Goal: Information Seeking & Learning: Find specific page/section

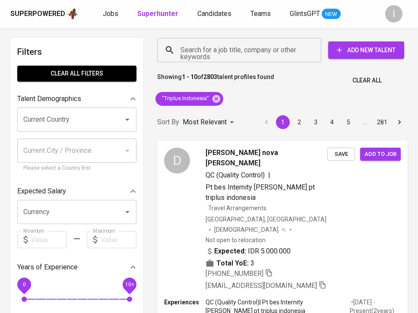
scroll to position [38, 0]
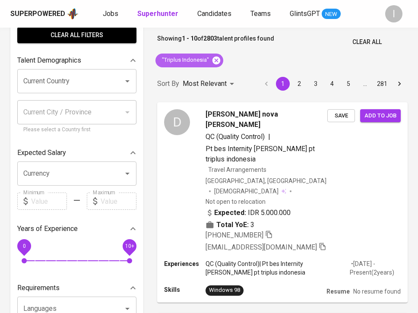
click at [214, 60] on icon at bounding box center [216, 60] width 8 height 8
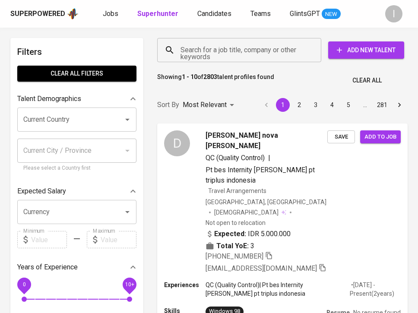
click at [240, 50] on input "Search for a job title, company or other keywords" at bounding box center [241, 50] width 126 height 16
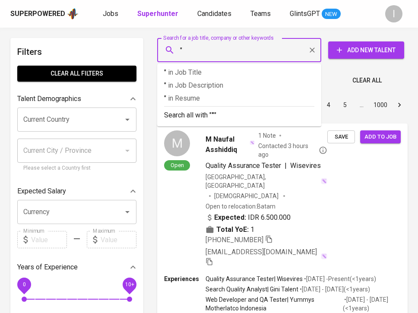
paste input "ABC Vision Capital"
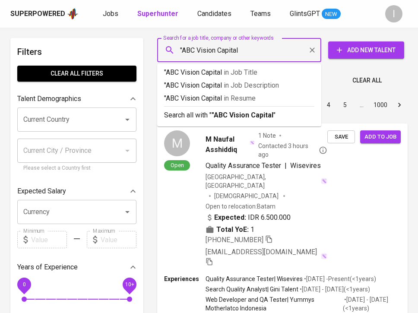
type input ""ABC Vision Capital""
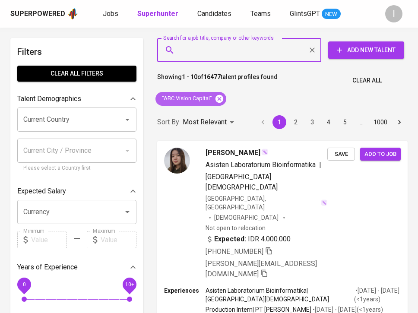
click at [218, 98] on icon at bounding box center [219, 98] width 8 height 8
click at [242, 58] on div "Search for a job title, company or other keywords" at bounding box center [239, 50] width 164 height 24
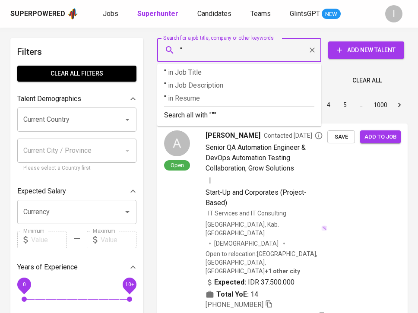
paste input "Digital Edge DC"
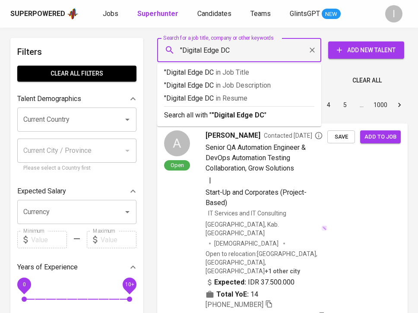
type input ""Digital Edge DC""
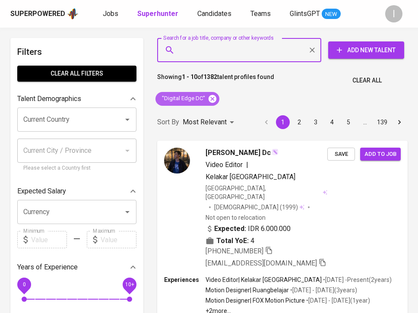
click at [213, 97] on icon at bounding box center [212, 98] width 8 height 8
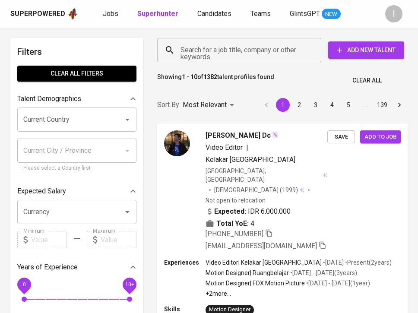
click at [218, 48] on input "Search for a job title, company or other keywords" at bounding box center [241, 50] width 126 height 16
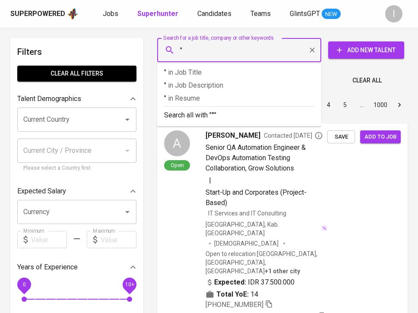
paste input "Anlun New Material Technology"
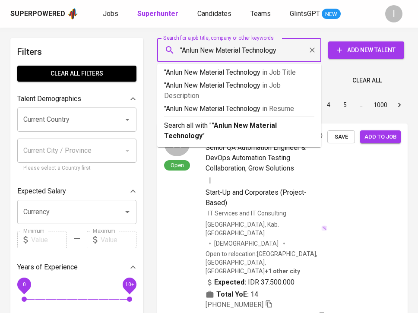
type input ""Anlun New Material Technology""
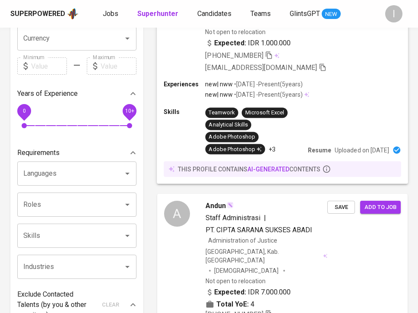
scroll to position [174, 0]
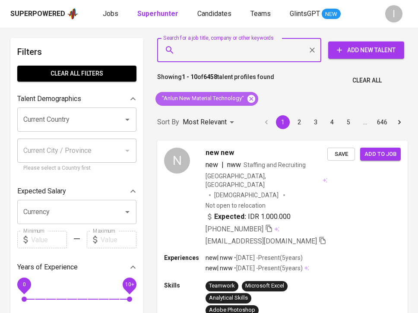
click at [249, 99] on icon at bounding box center [251, 98] width 8 height 8
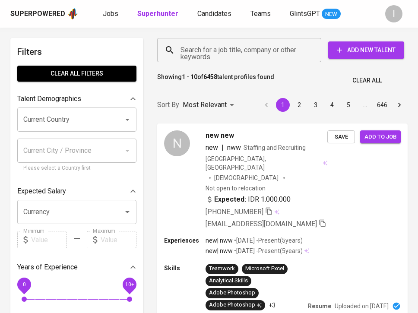
click at [233, 52] on input "Search for a job title, company or other keywords" at bounding box center [241, 50] width 126 height 16
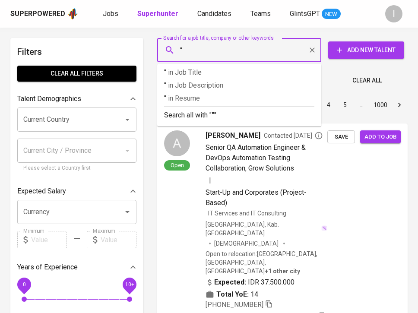
paste input "Monica May A."
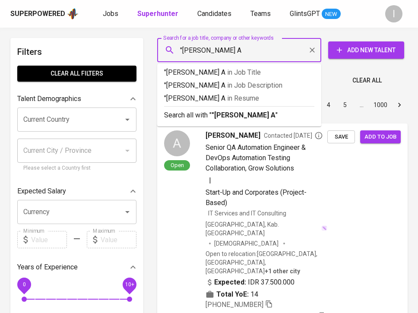
type input ""Monica May A""
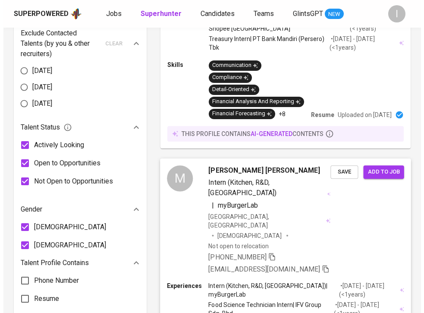
scroll to position [462, 0]
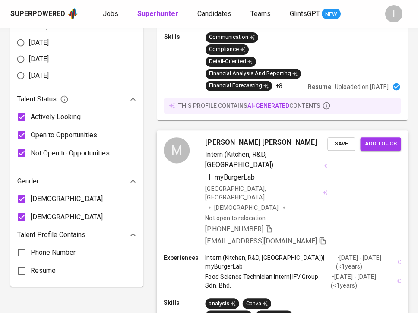
click at [331, 145] on div "M Monica May Auyong Intern (Kitchen, R&D, QC) | myBurgerLab Indonesia, Pekanbar…" at bounding box center [282, 191] width 251 height 123
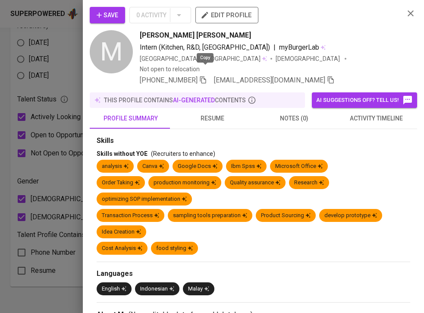
click at [206, 76] on icon "button" at bounding box center [203, 79] width 6 height 7
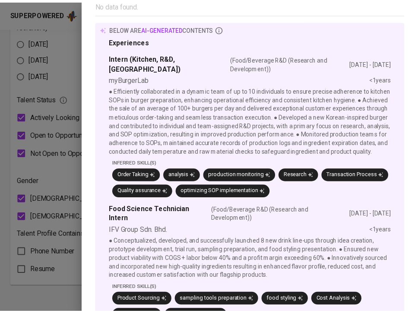
scroll to position [408, 0]
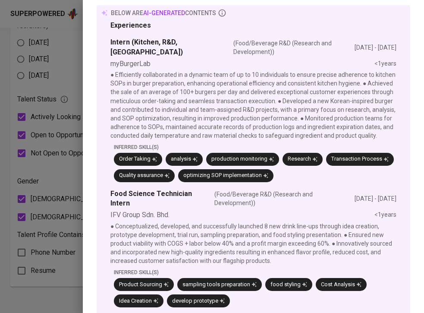
click at [75, 70] on div at bounding box center [212, 156] width 424 height 313
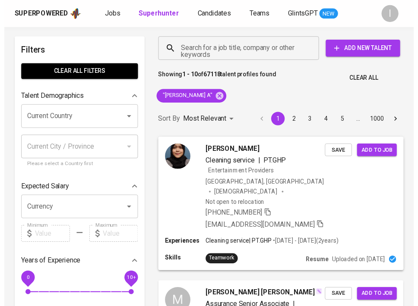
scroll to position [0, 0]
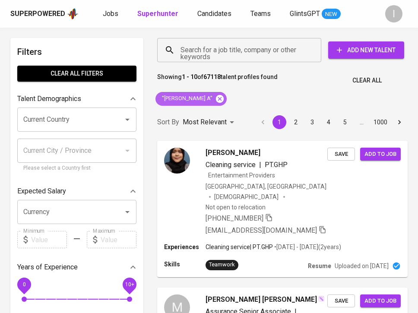
click at [216, 99] on icon at bounding box center [220, 98] width 8 height 8
click at [247, 47] on input "Search for a job title, company or other keywords" at bounding box center [241, 50] width 126 height 16
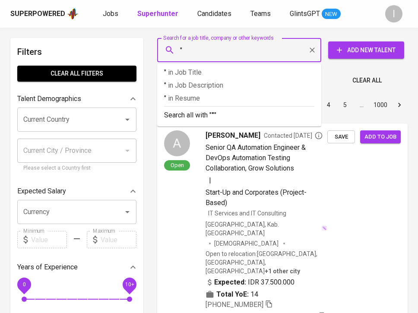
paste input "Dairygold Indonesia"
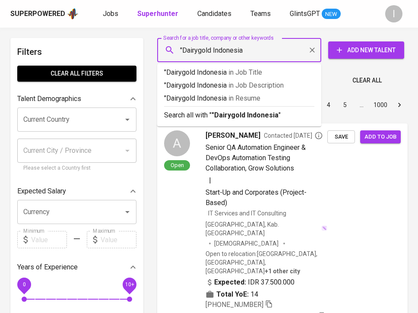
type input ""Dairygold Indonesia""
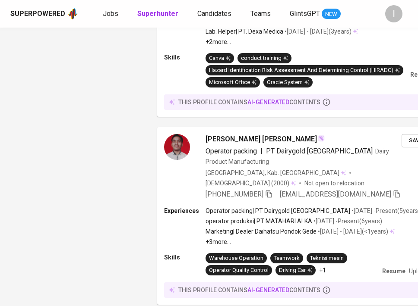
scroll to position [911, 0]
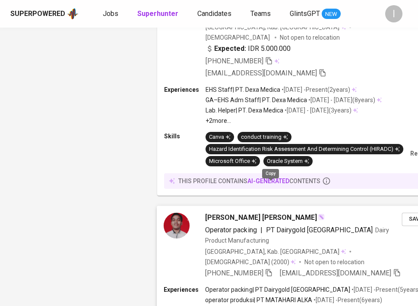
click at [269, 269] on icon "button" at bounding box center [269, 273] width 8 height 8
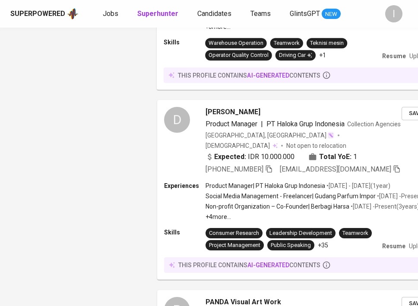
scroll to position [1207, 0]
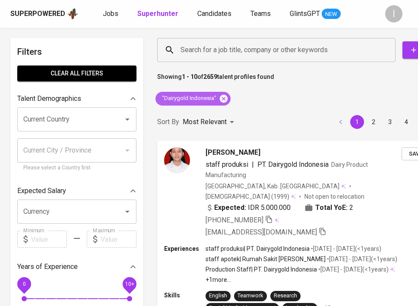
click at [223, 101] on icon at bounding box center [224, 98] width 8 height 8
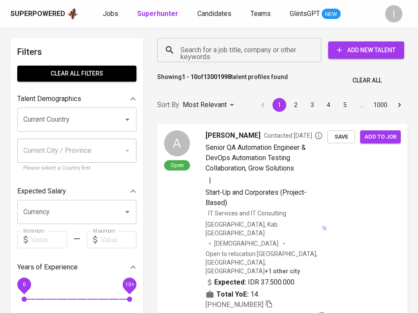
click at [231, 50] on input "Search for a job title, company or other keywords" at bounding box center [241, 50] width 126 height 16
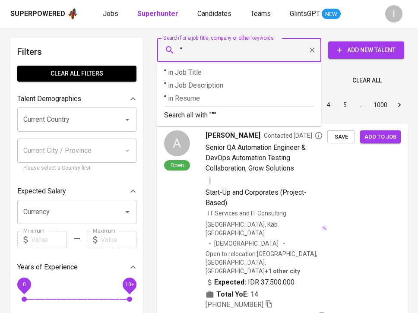
paste input "Spice Island Maluku"
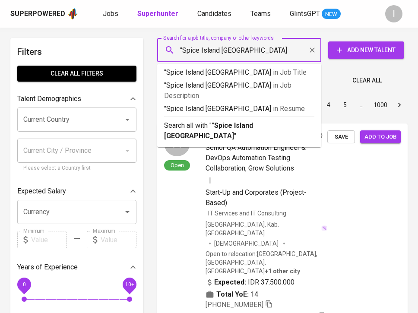
type input ""Spice Island Maluku""
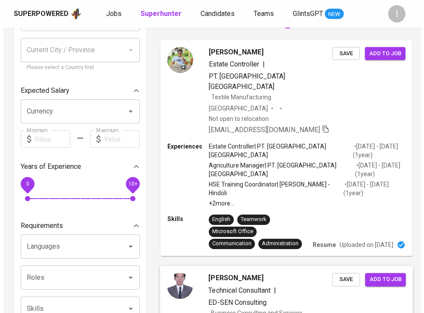
scroll to position [18, 0]
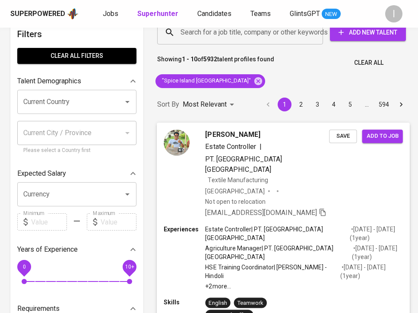
click at [332, 177] on div "Rico Silaban Estate Controller | PT. Spice Islands Maluku Textile Manufacturing…" at bounding box center [283, 173] width 253 height 102
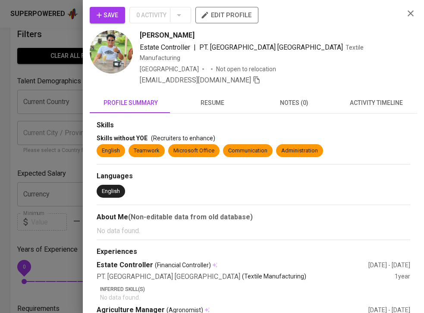
click at [208, 99] on button "resume" at bounding box center [213, 102] width 82 height 21
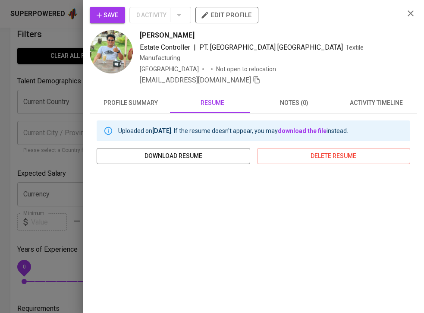
click at [352, 38] on div "Rico Silaban" at bounding box center [268, 35] width 257 height 10
